Goal: Task Accomplishment & Management: Manage account settings

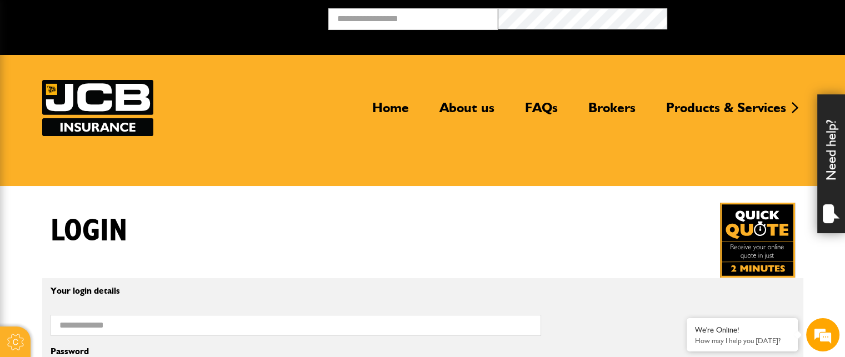
click at [405, 213] on div "Login" at bounding box center [422, 240] width 761 height 75
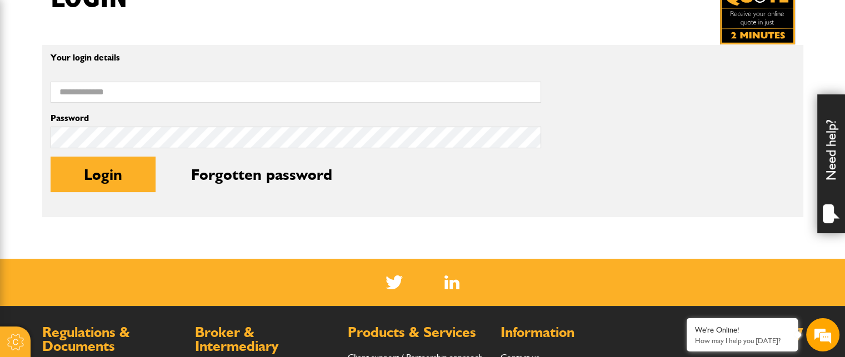
scroll to position [244, 0]
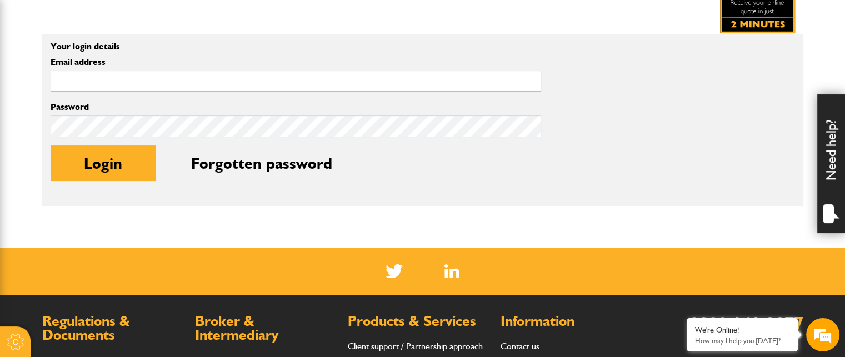
click at [248, 85] on input "Email address" at bounding box center [296, 82] width 490 height 22
type input "**********"
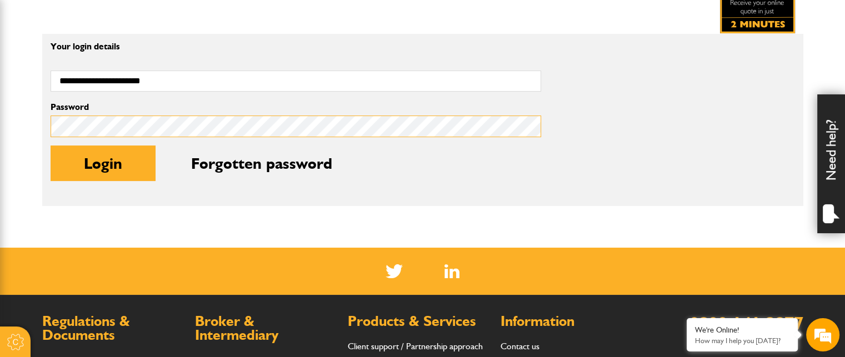
scroll to position [0, 0]
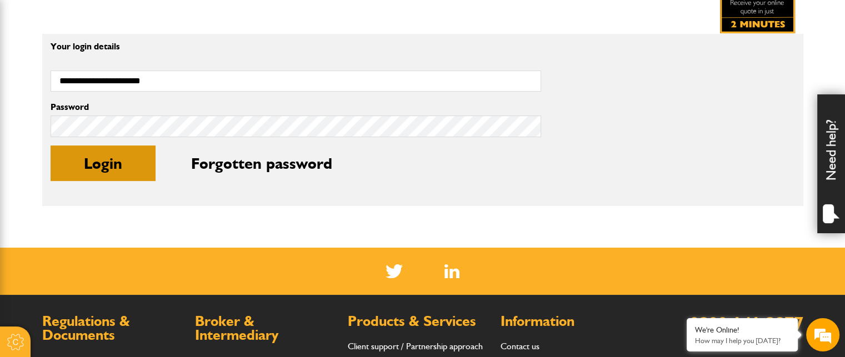
click at [109, 163] on button "Login" at bounding box center [103, 164] width 105 height 36
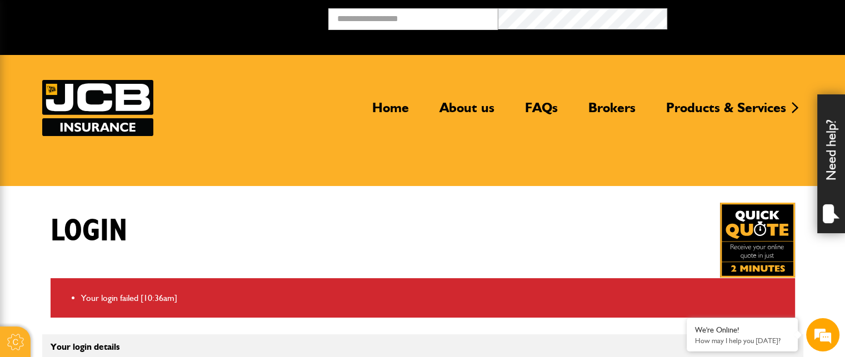
click at [384, 221] on div "Login" at bounding box center [422, 240] width 761 height 75
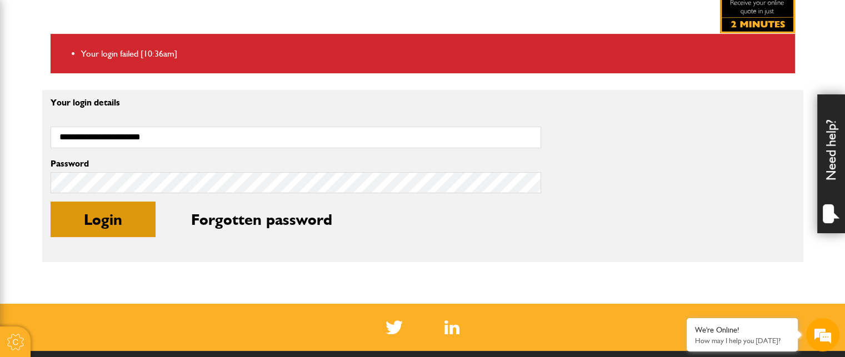
click at [104, 217] on button "Login" at bounding box center [103, 220] width 105 height 36
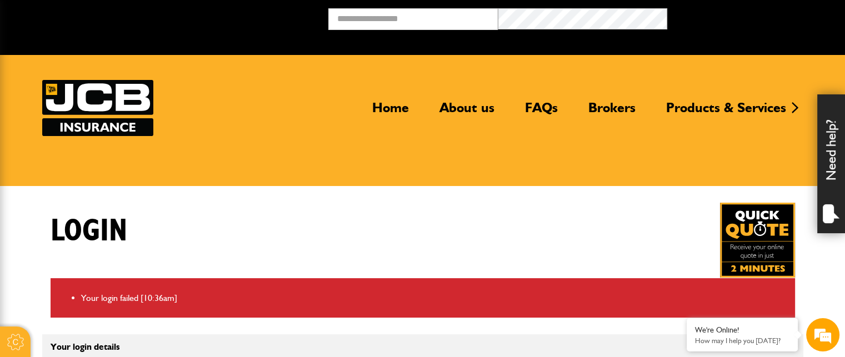
click at [293, 224] on div "Login" at bounding box center [422, 240] width 761 height 75
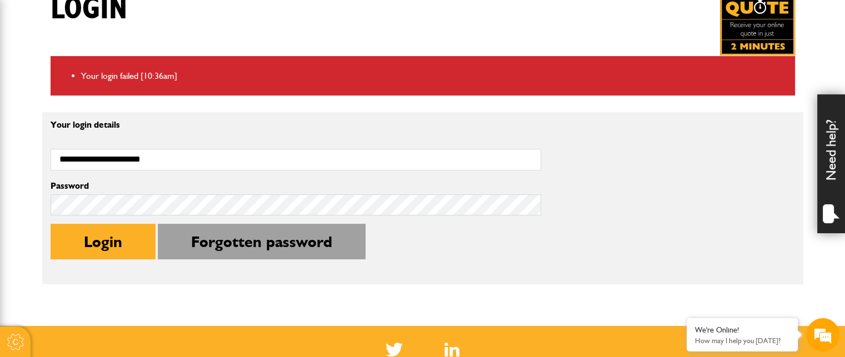
click at [296, 244] on button "Forgotten password" at bounding box center [262, 242] width 208 height 36
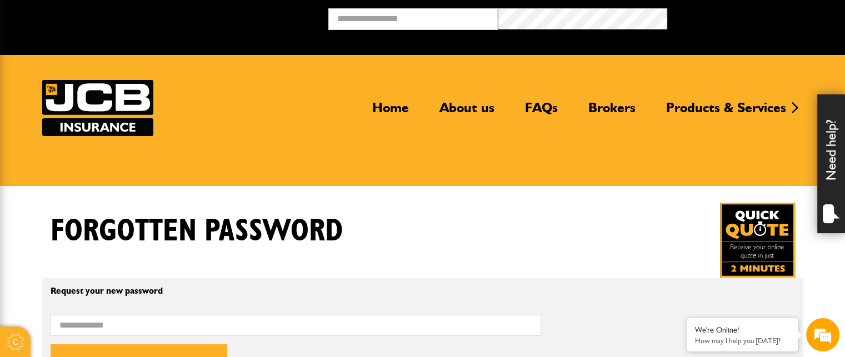
click at [417, 242] on div "Forgotten password" at bounding box center [422, 240] width 761 height 75
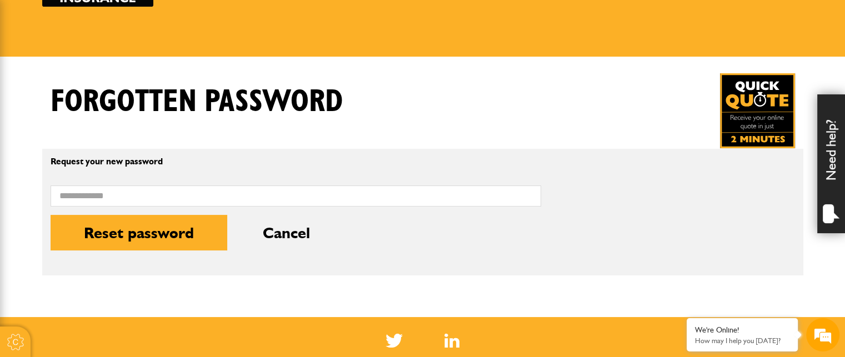
scroll to position [156, 0]
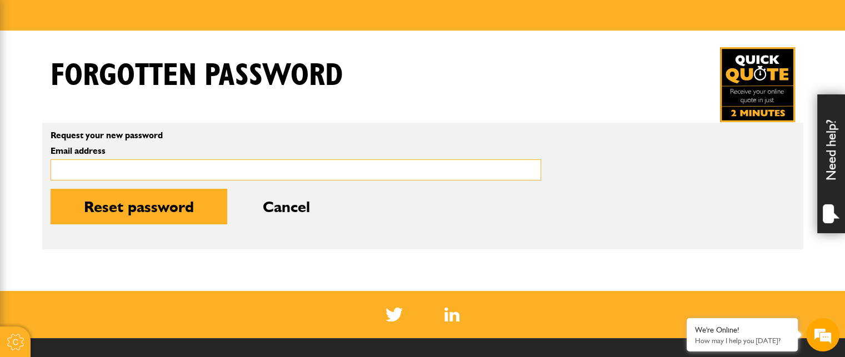
click at [184, 172] on input "Email address" at bounding box center [296, 170] width 490 height 22
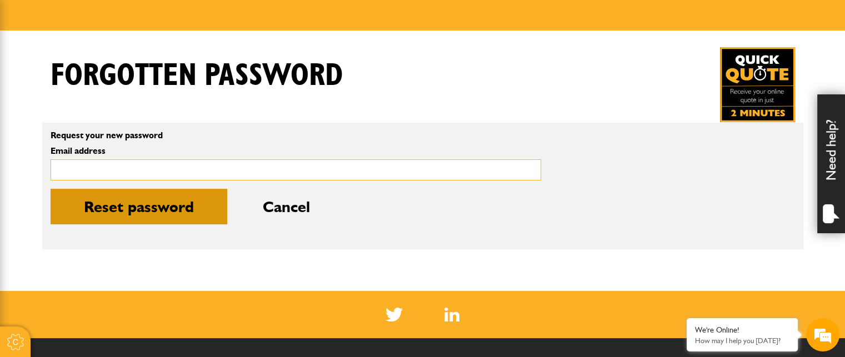
type input "**********"
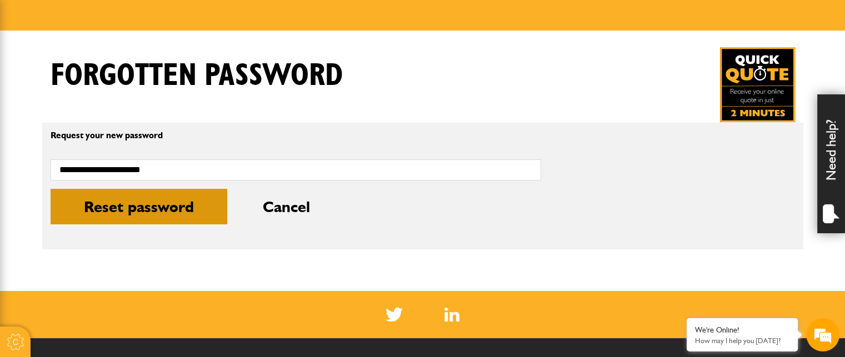
click at [146, 206] on button "Reset password" at bounding box center [139, 207] width 177 height 36
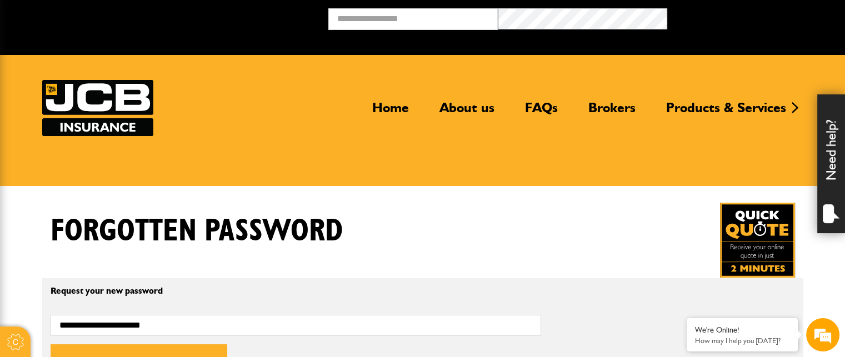
click at [405, 268] on div "Forgotten password" at bounding box center [422, 240] width 761 height 75
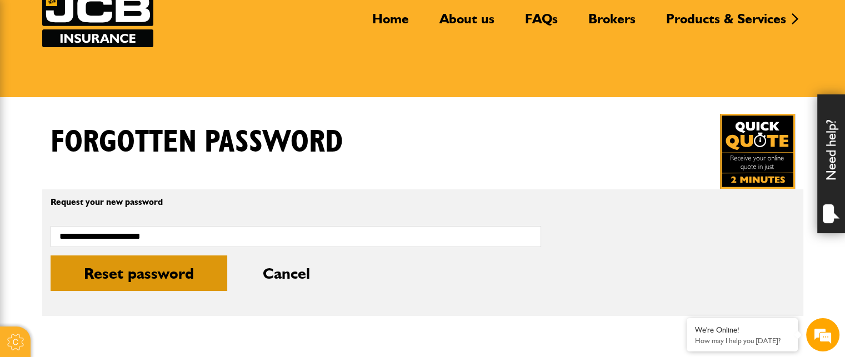
click at [167, 277] on button "Reset password" at bounding box center [139, 274] width 177 height 36
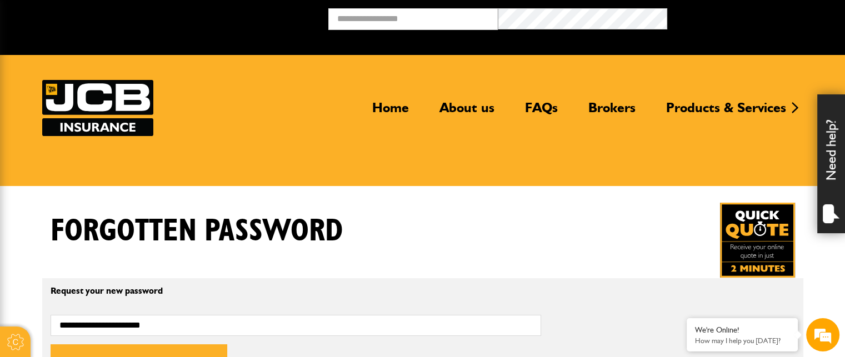
click at [442, 249] on div "Forgotten password" at bounding box center [422, 240] width 761 height 75
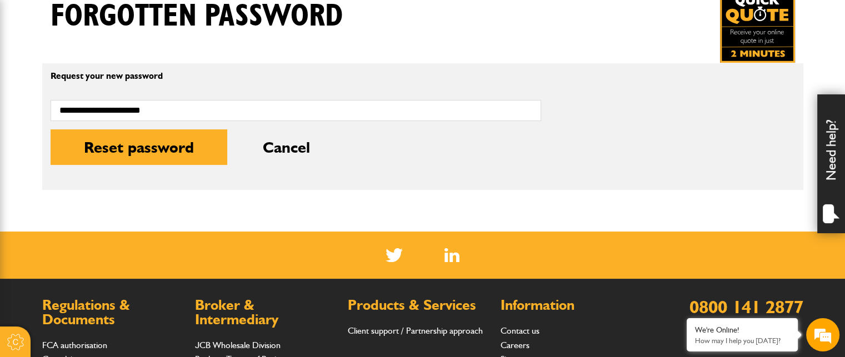
scroll to position [222, 0]
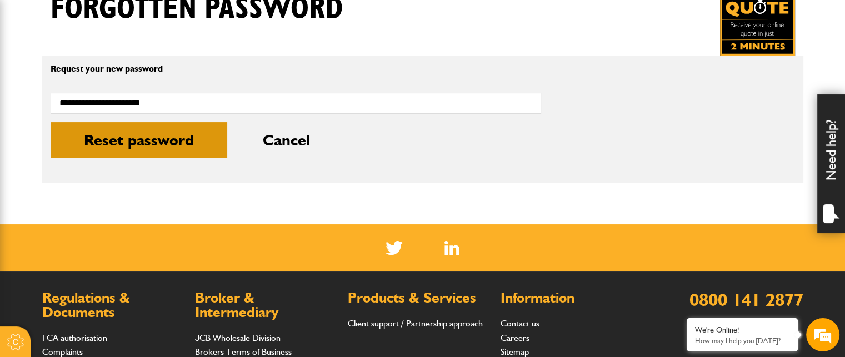
click at [117, 144] on button "Reset password" at bounding box center [139, 140] width 177 height 36
